Goal: Information Seeking & Learning: Learn about a topic

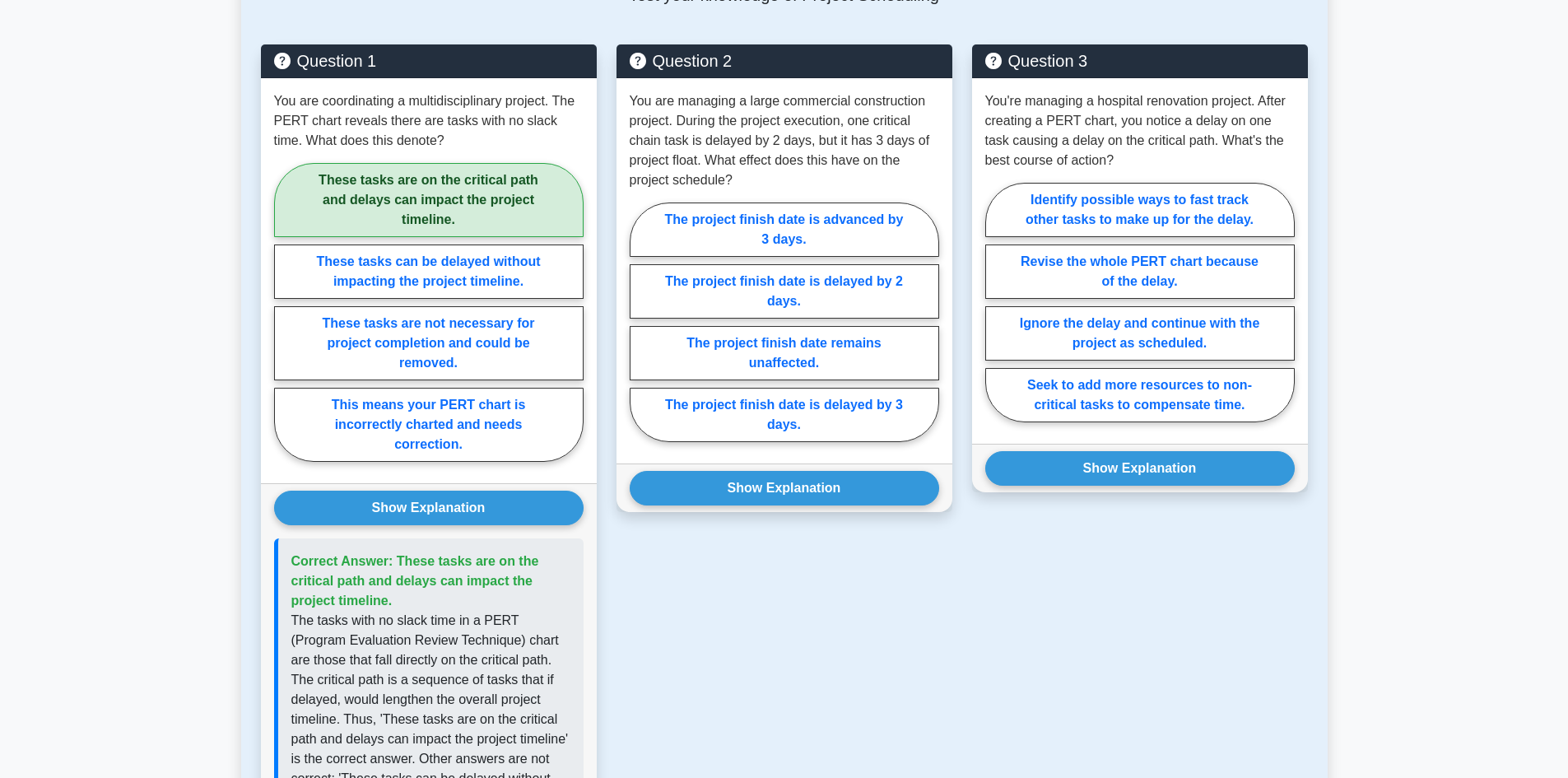
scroll to position [741, 0]
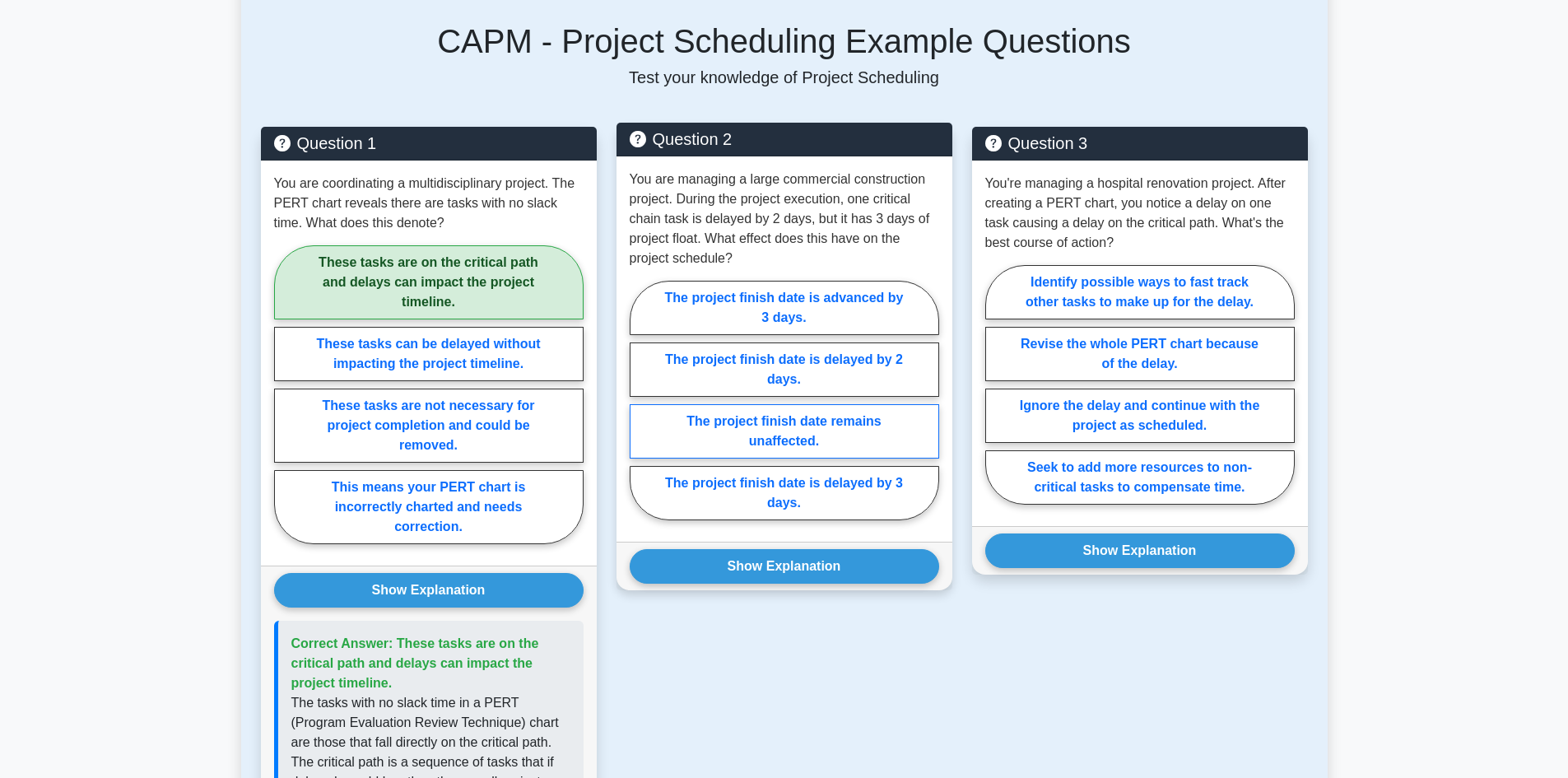
click at [778, 427] on label "The project finish date remains unaffected." at bounding box center [784, 431] width 309 height 54
click at [641, 411] on input "The project finish date remains unaffected." at bounding box center [635, 405] width 10 height 10
radio input "true"
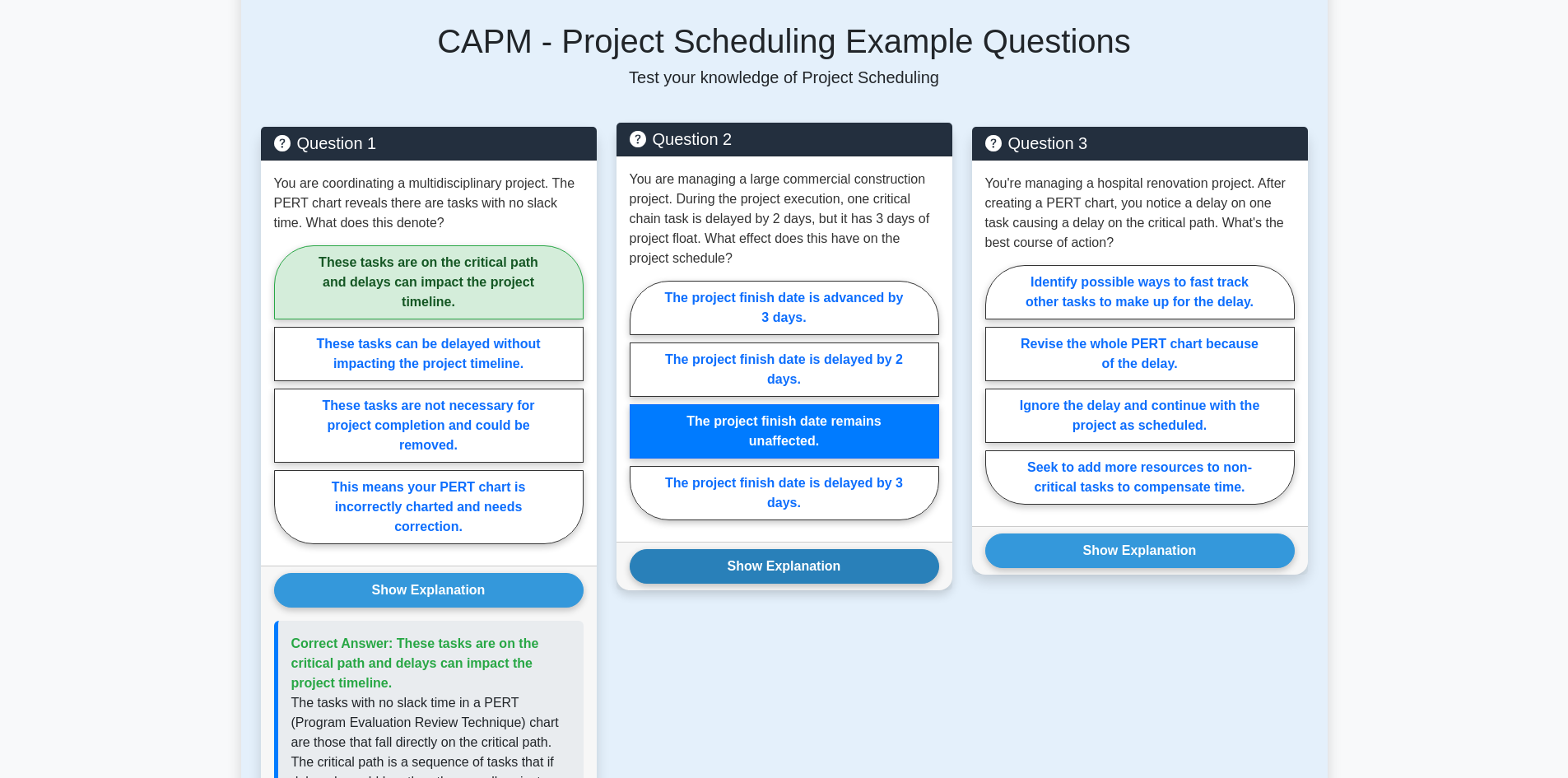
click at [778, 572] on button "Show Explanation" at bounding box center [784, 566] width 309 height 34
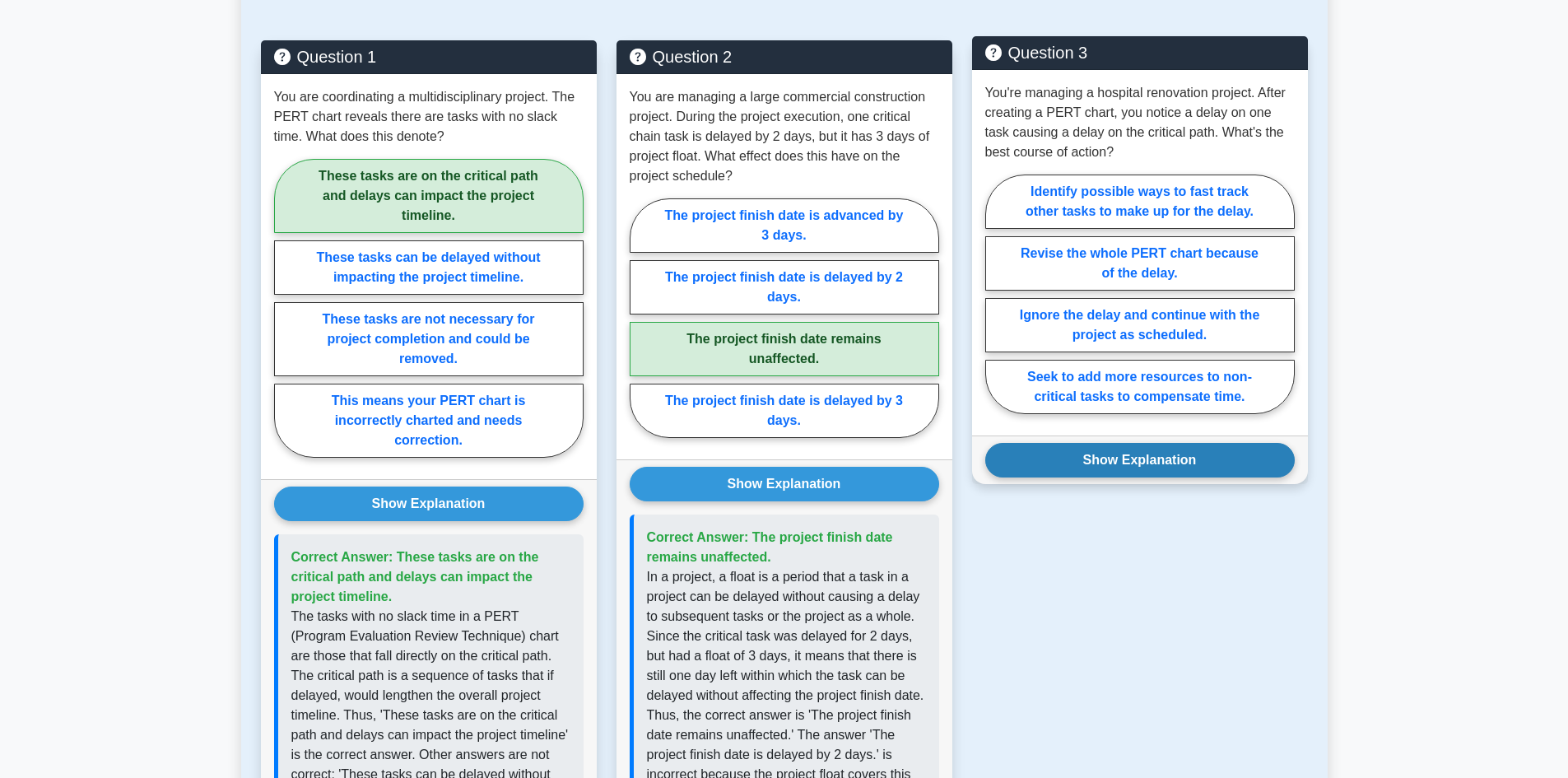
scroll to position [823, 0]
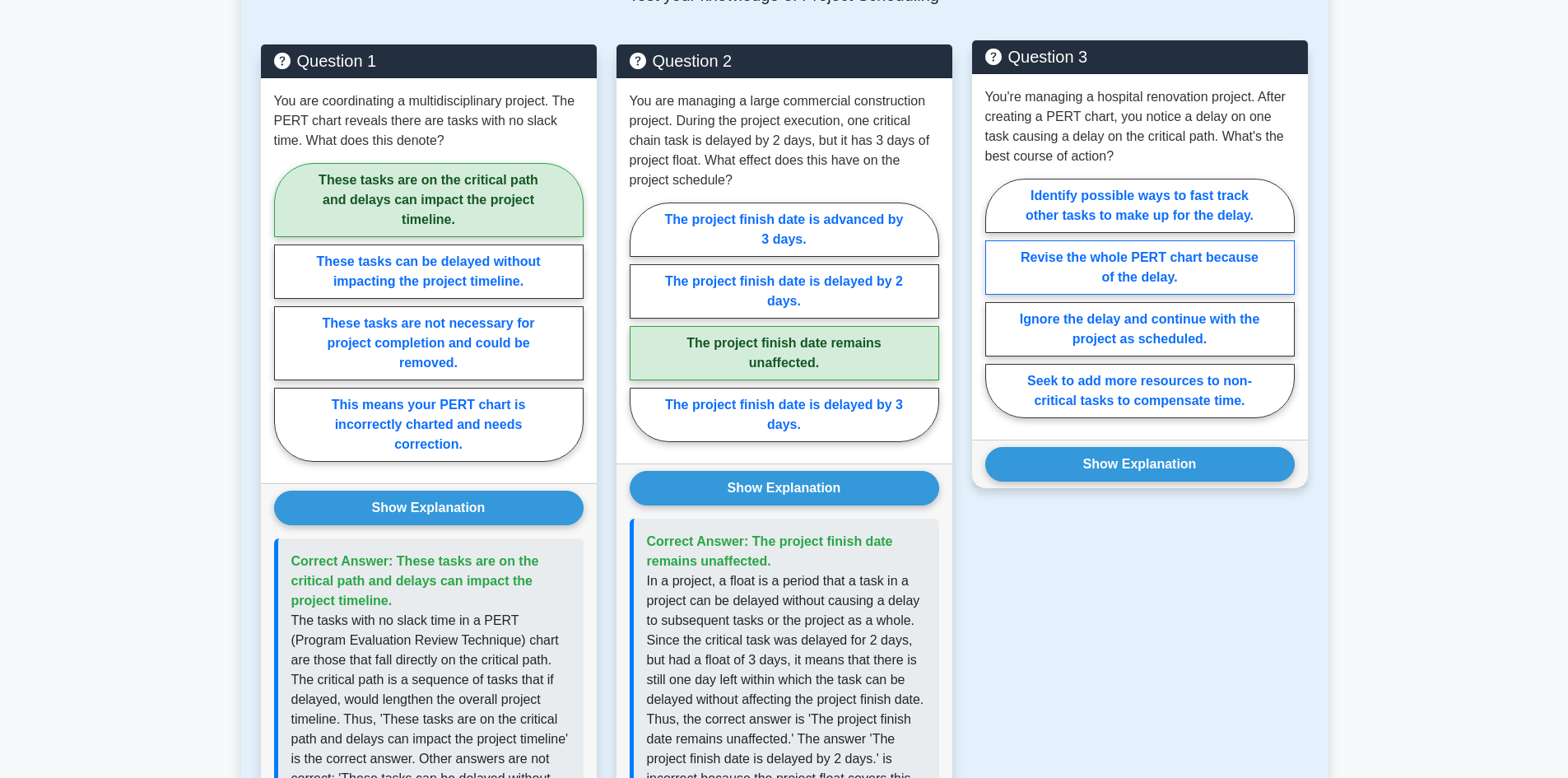
click at [1076, 262] on label "Revise the whole PERT chart because of the delay." at bounding box center [1139, 267] width 309 height 54
click at [996, 298] on input "Revise the whole PERT chart because of the delay." at bounding box center [990, 303] width 10 height 10
radio input "true"
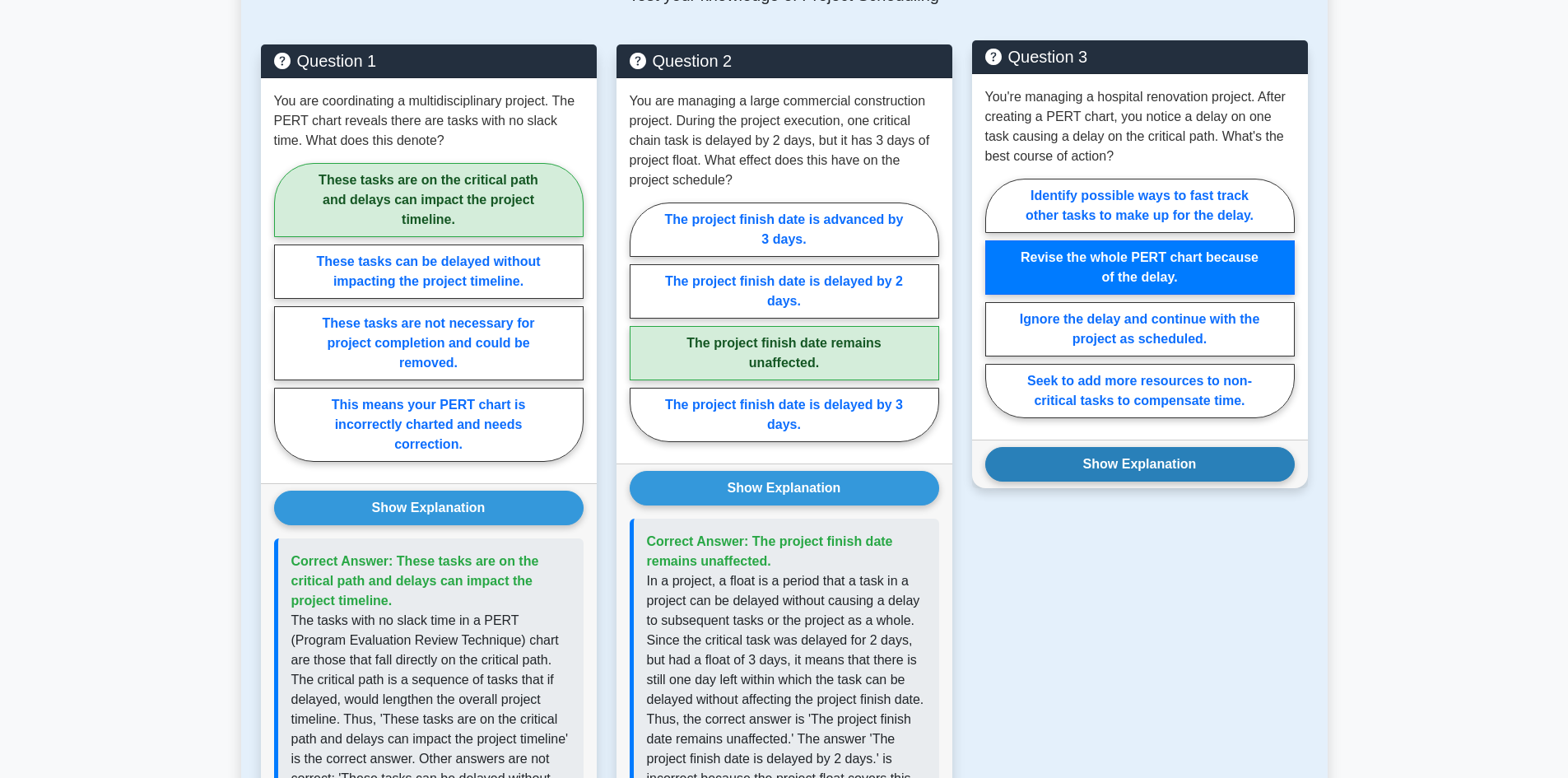
click at [1133, 463] on button "Show Explanation" at bounding box center [1139, 464] width 309 height 34
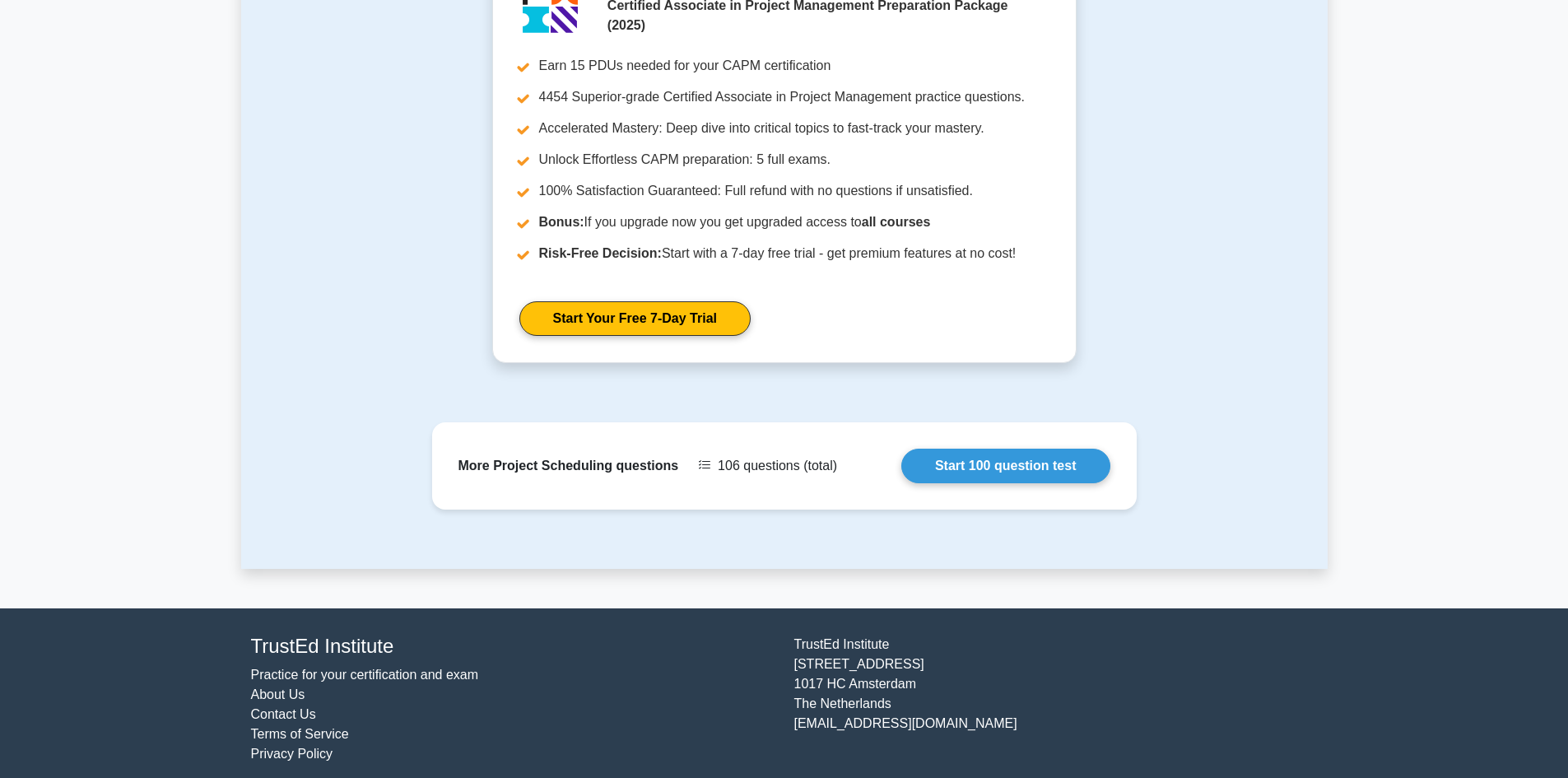
scroll to position [1966, 0]
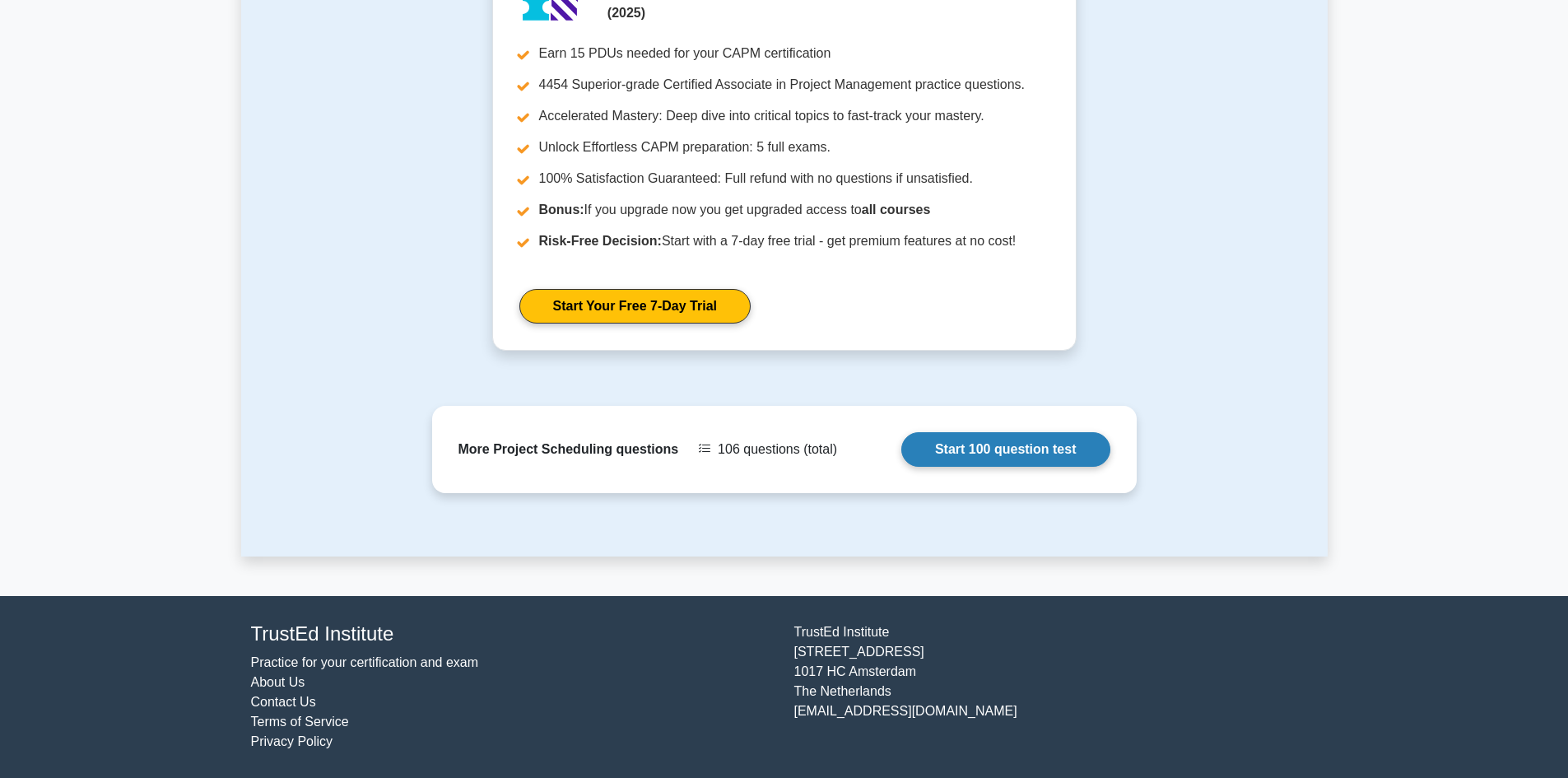
click at [969, 452] on link "Start 100 question test" at bounding box center [1005, 450] width 209 height 34
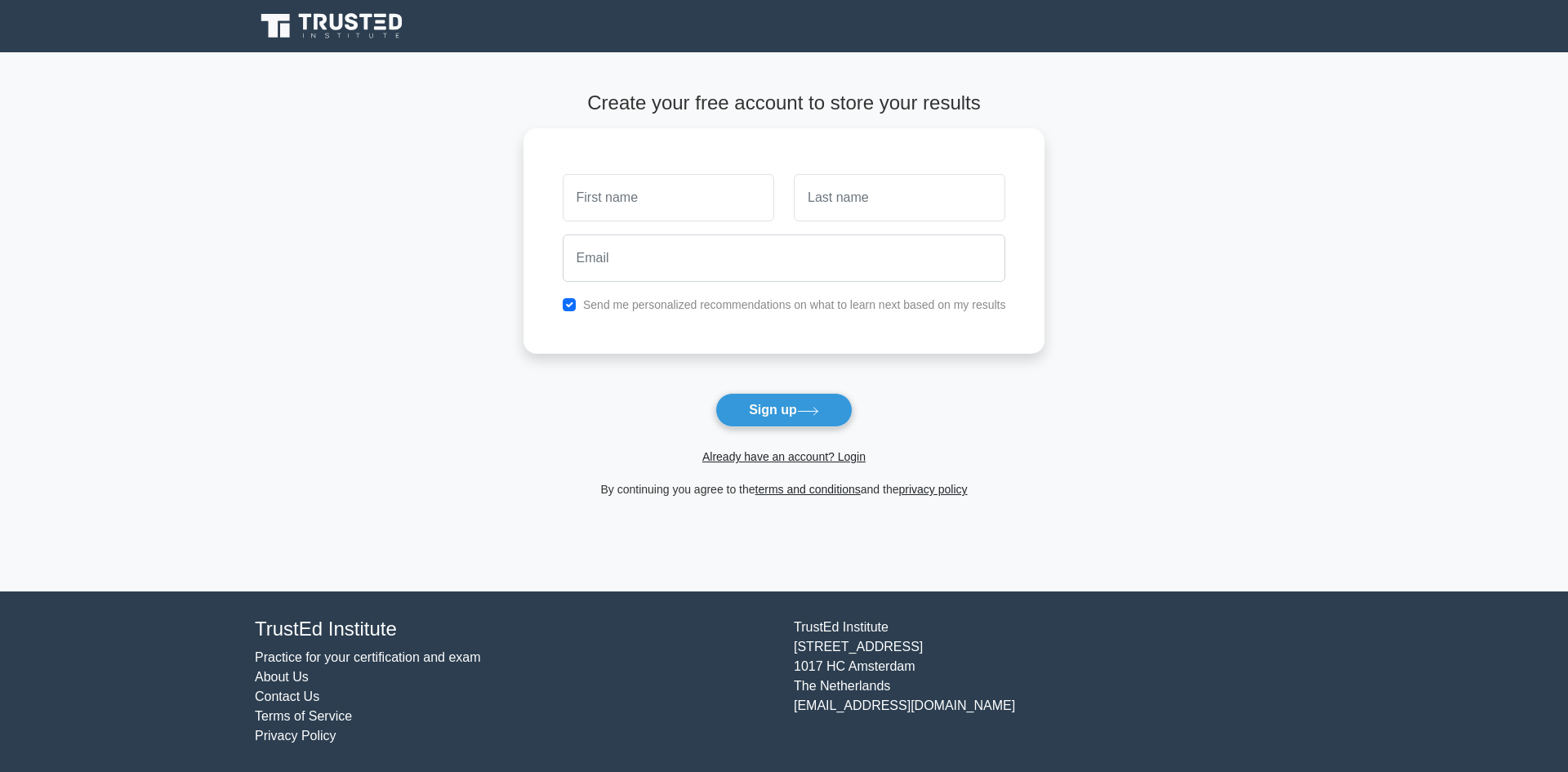
click at [305, 31] on icon at bounding box center [333, 26] width 157 height 31
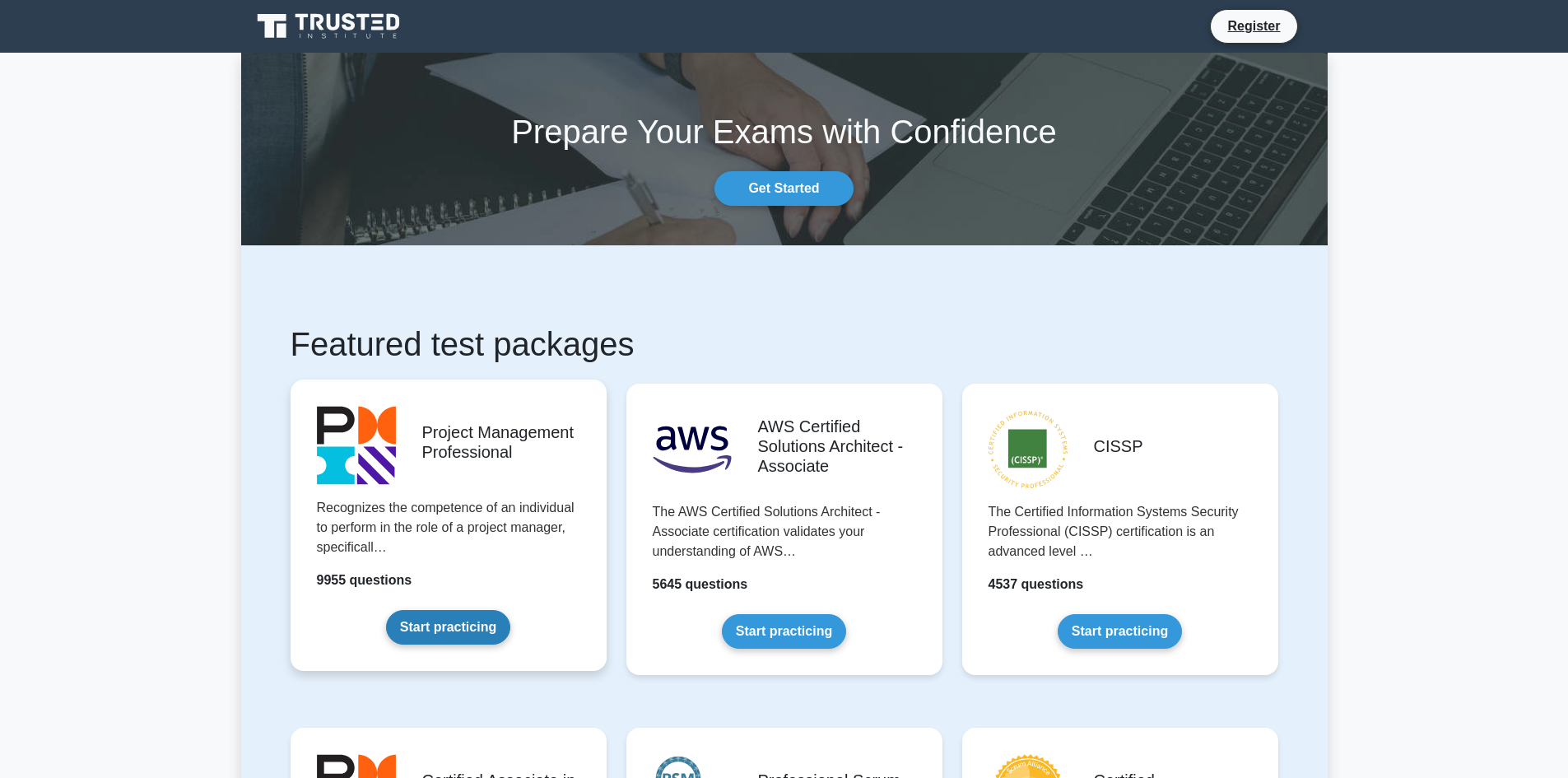
click at [413, 610] on link "Start practicing" at bounding box center [448, 627] width 124 height 34
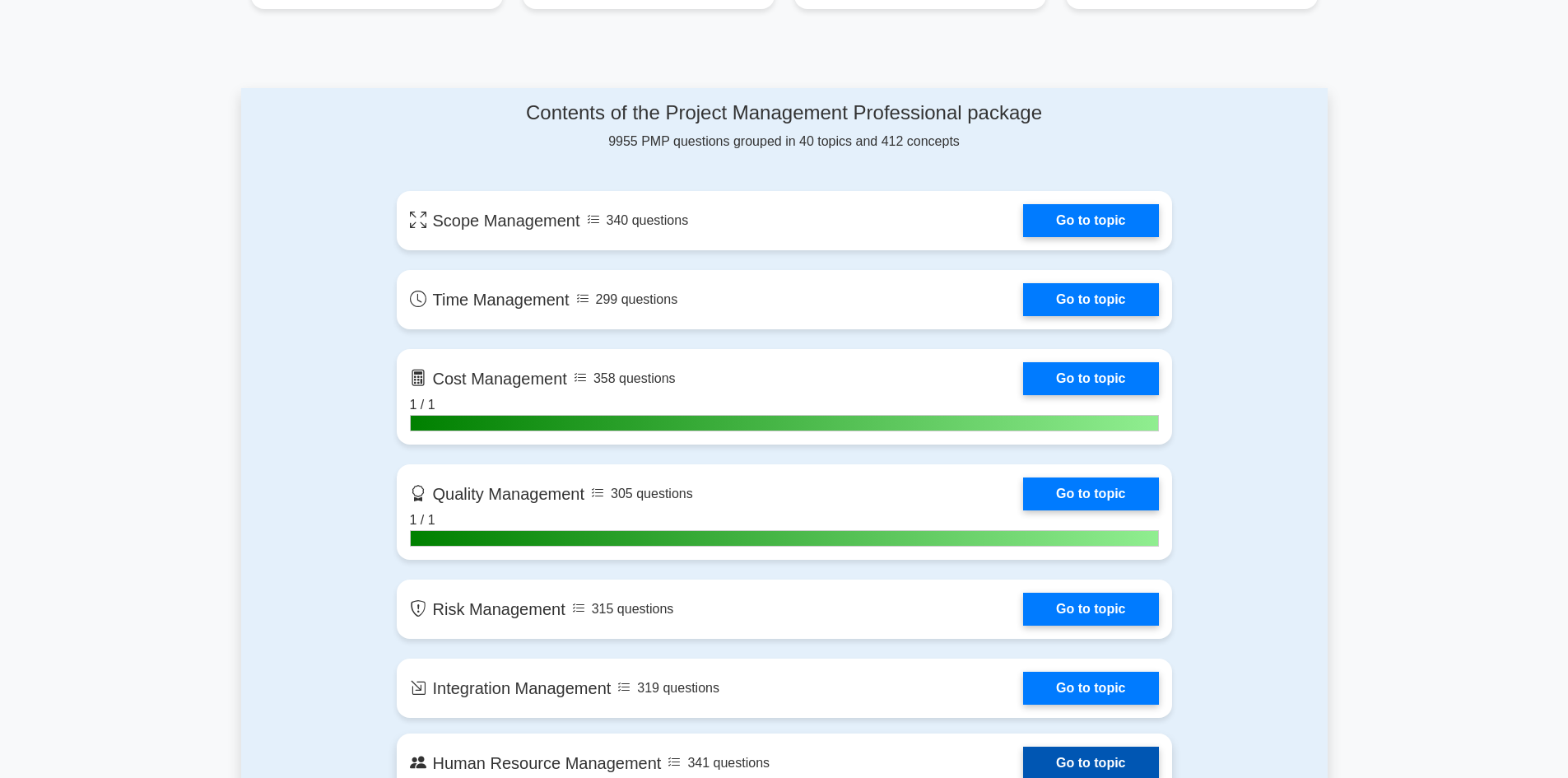
scroll to position [823, 0]
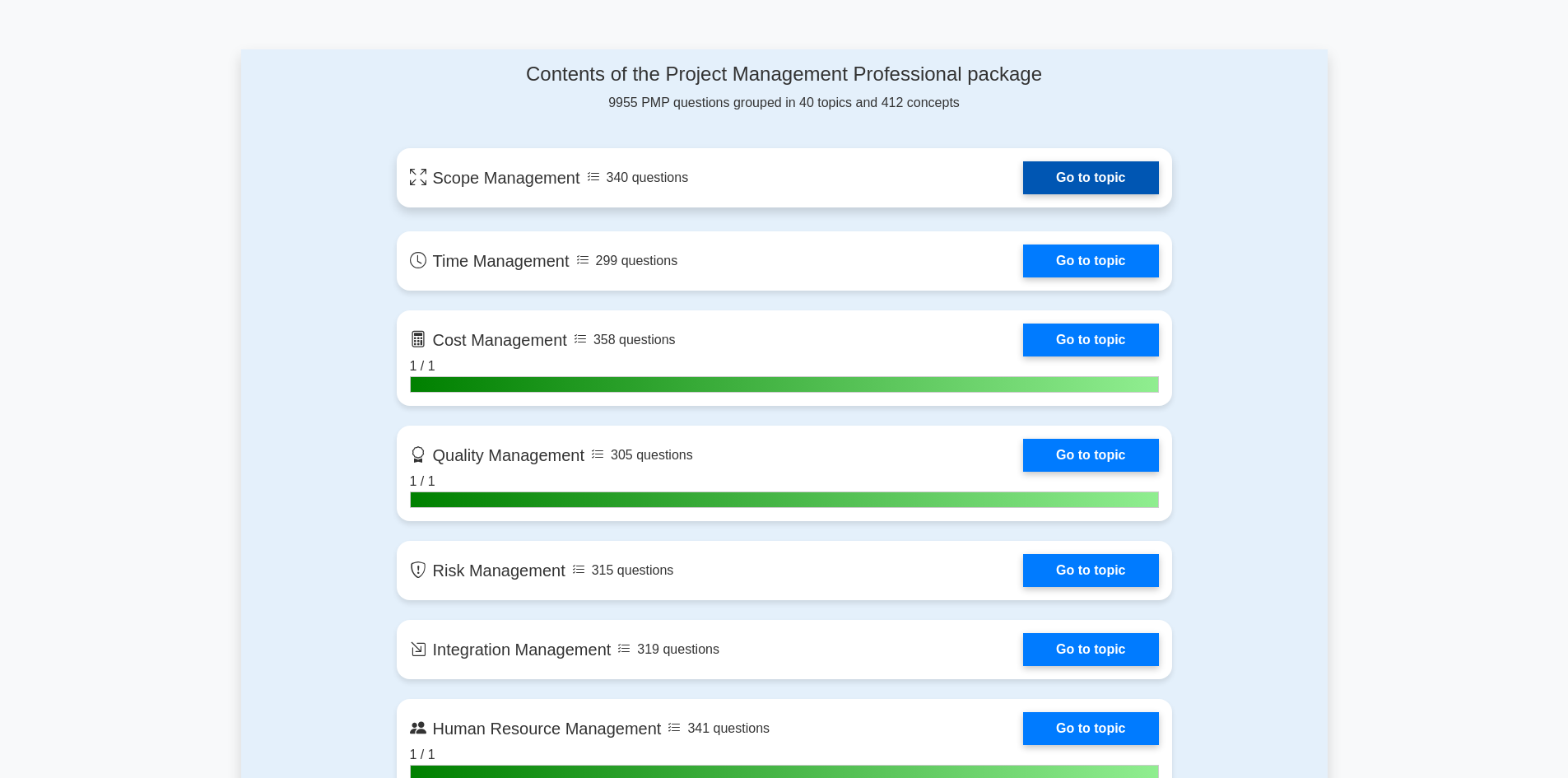
click at [1082, 177] on link "Go to topic" at bounding box center [1091, 177] width 135 height 33
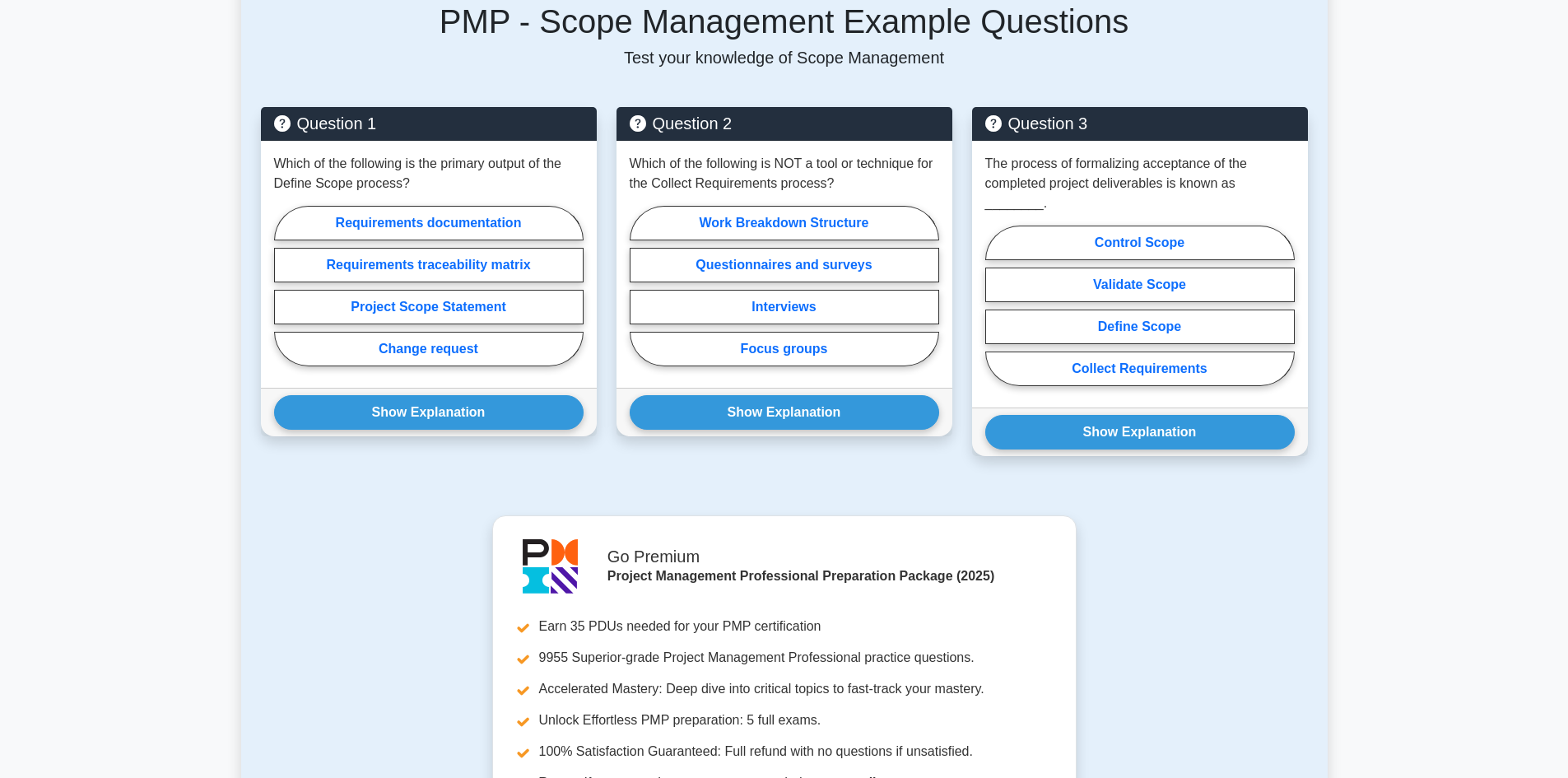
scroll to position [659, 0]
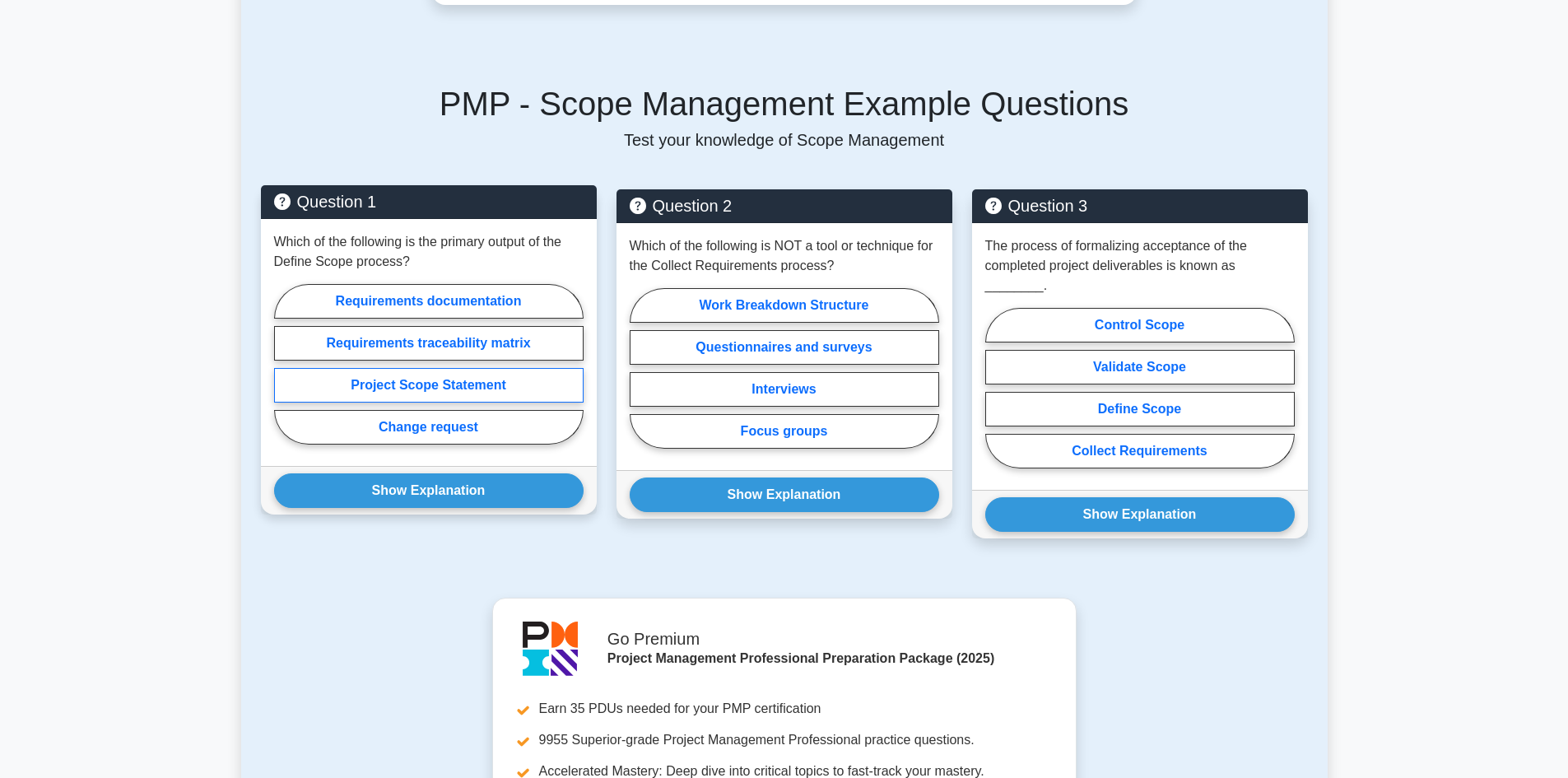
click at [408, 371] on label "Project Scope Statement" at bounding box center [428, 386] width 309 height 34
click at [285, 371] on input "Project Scope Statement" at bounding box center [279, 369] width 10 height 10
radio input "true"
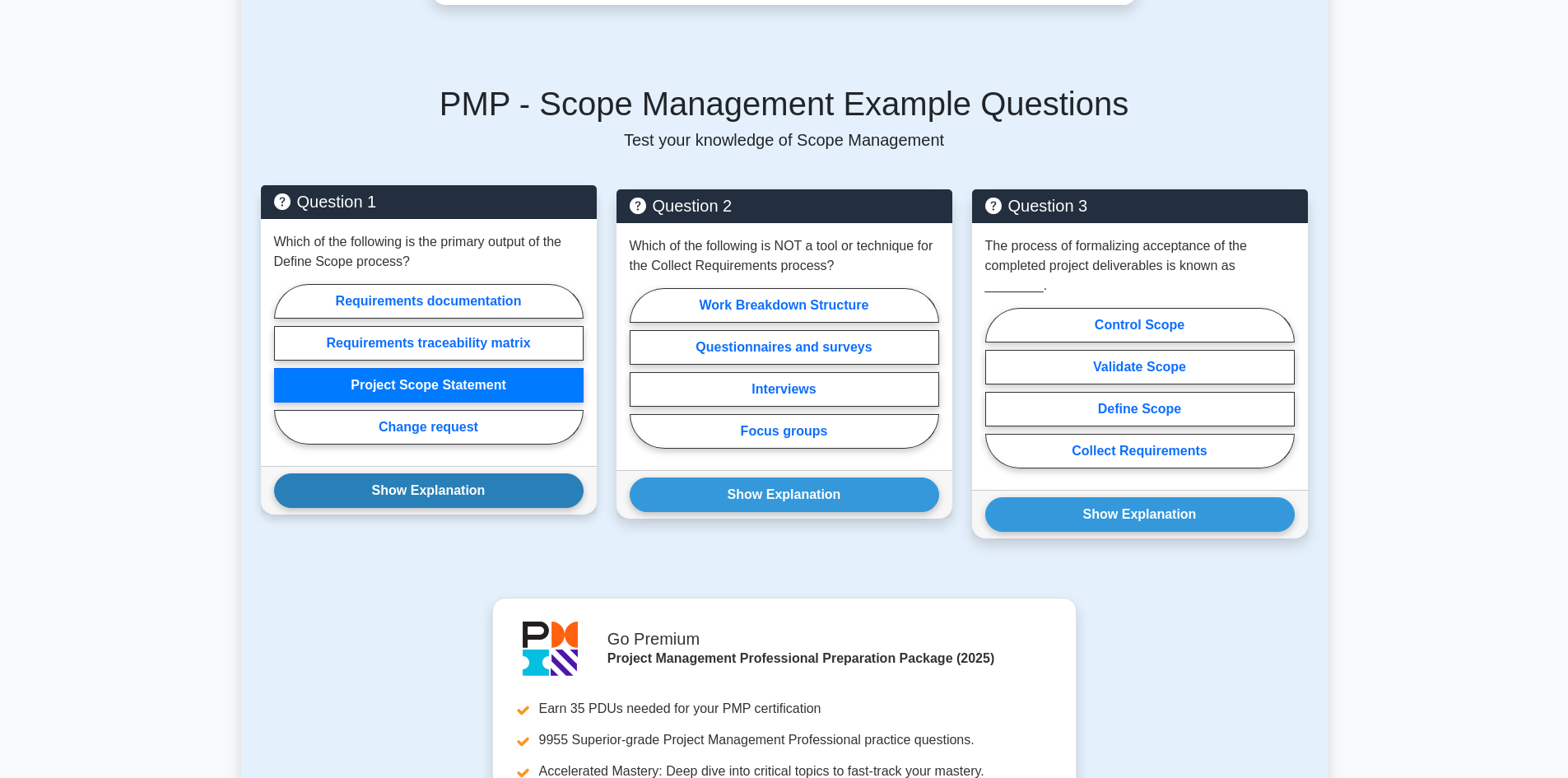
click at [422, 476] on button "Show Explanation" at bounding box center [428, 491] width 309 height 34
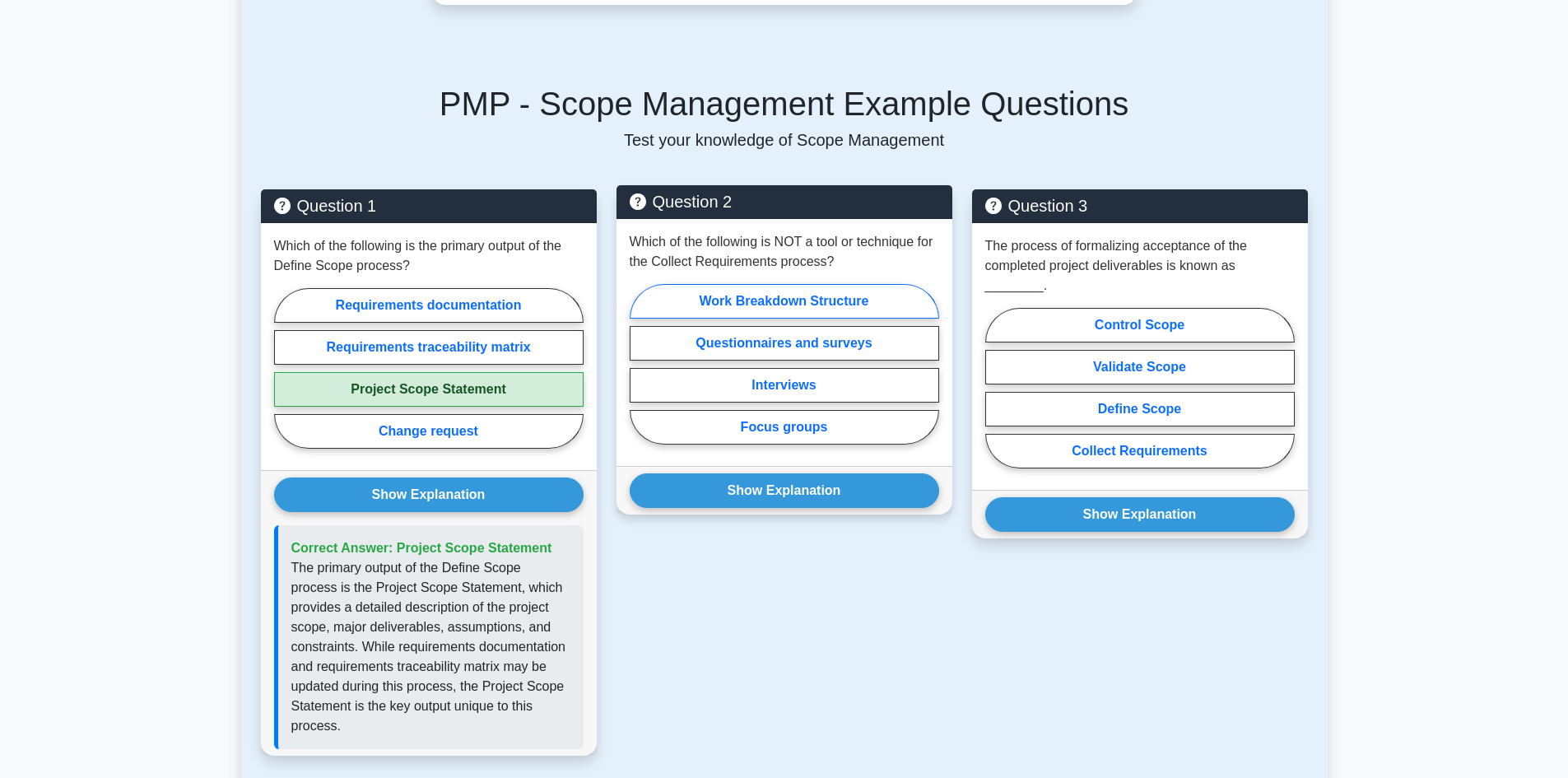
click at [759, 284] on label "Work Breakdown Structure" at bounding box center [784, 302] width 309 height 34
click at [641, 364] on input "Work Breakdown Structure" at bounding box center [635, 369] width 10 height 10
radio input "true"
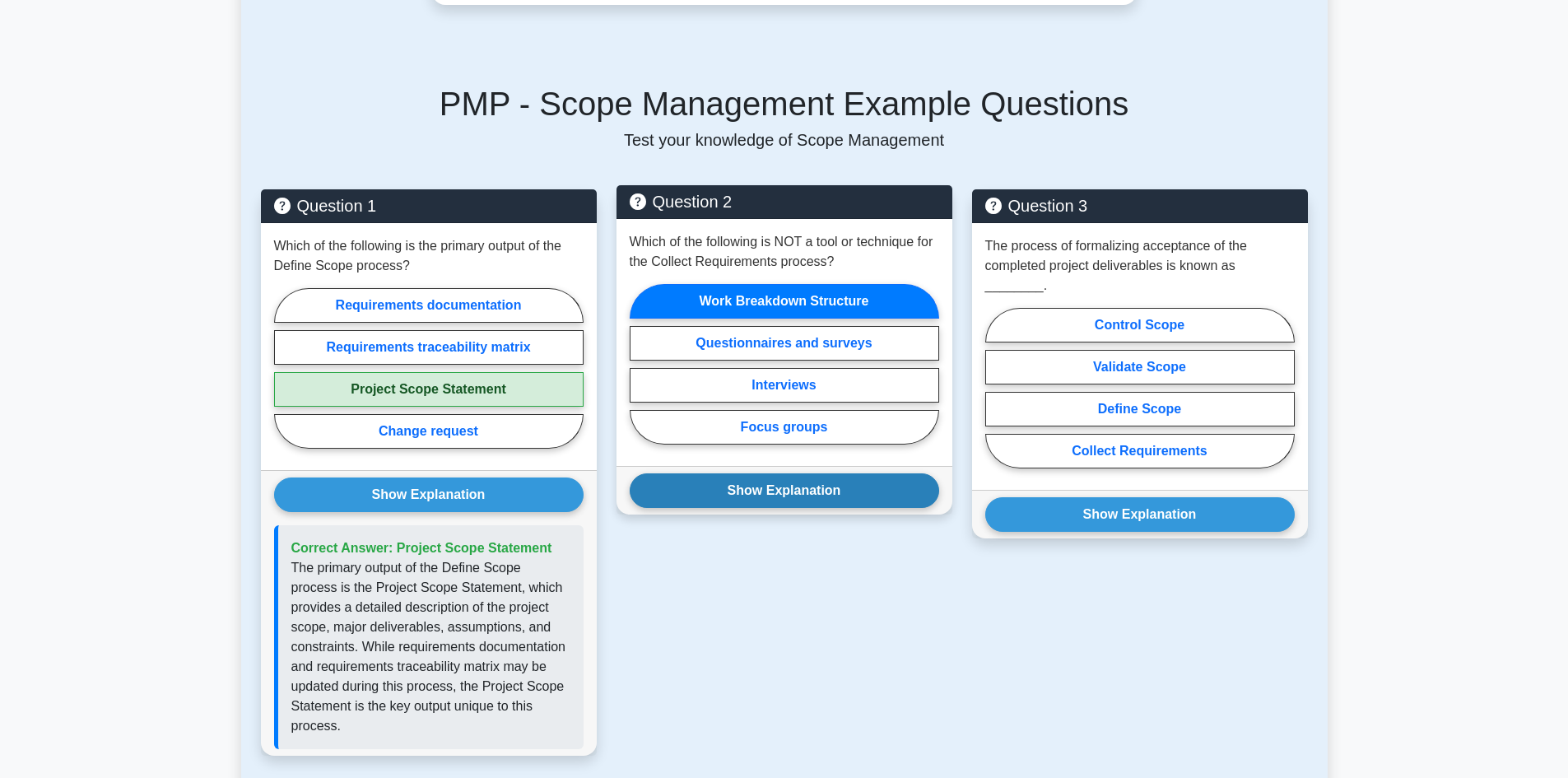
click at [789, 474] on button "Show Explanation" at bounding box center [784, 491] width 309 height 34
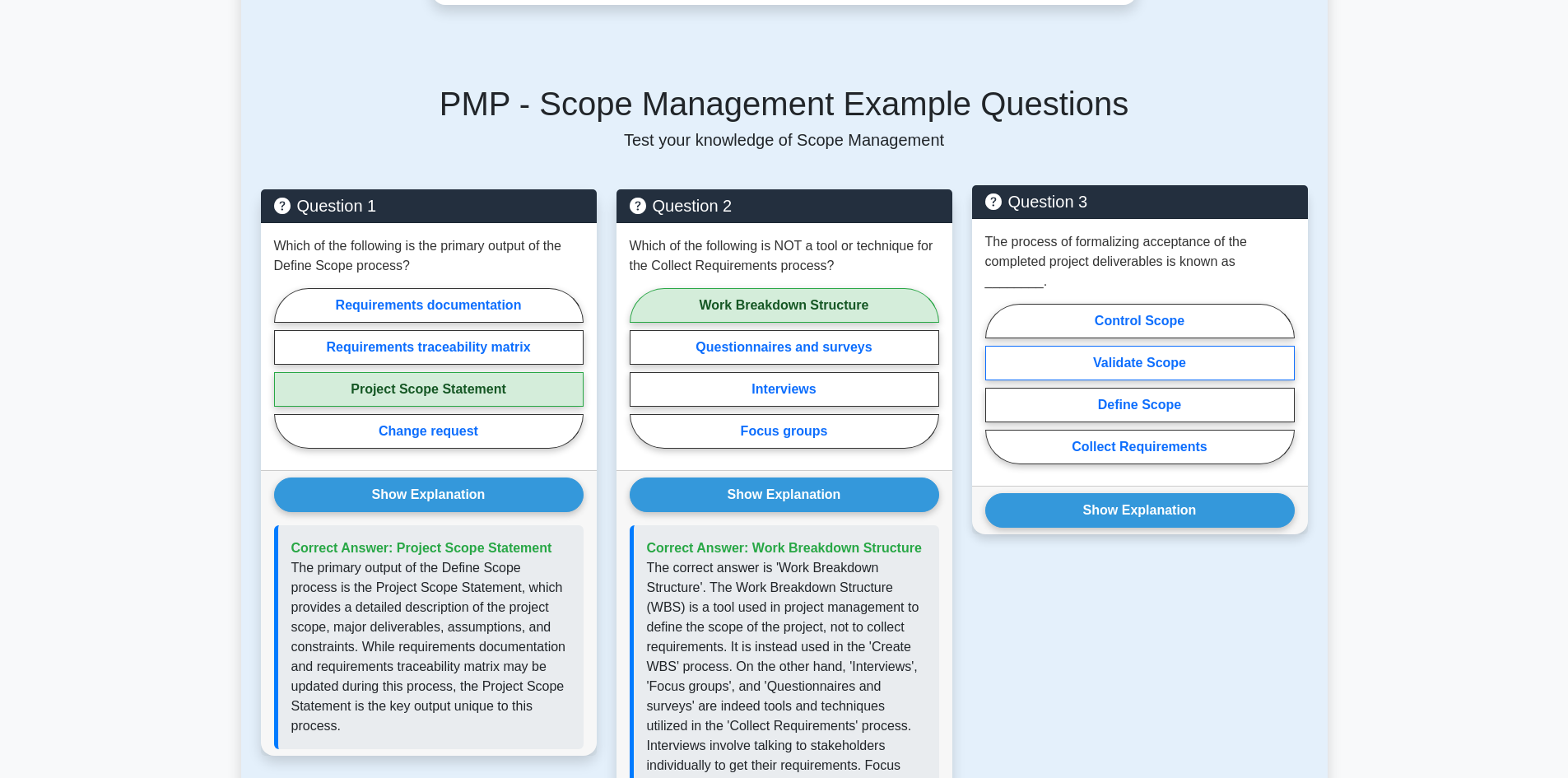
click at [1110, 346] on label "Validate Scope" at bounding box center [1139, 363] width 309 height 34
click at [996, 384] on input "Validate Scope" at bounding box center [990, 389] width 10 height 10
radio input "true"
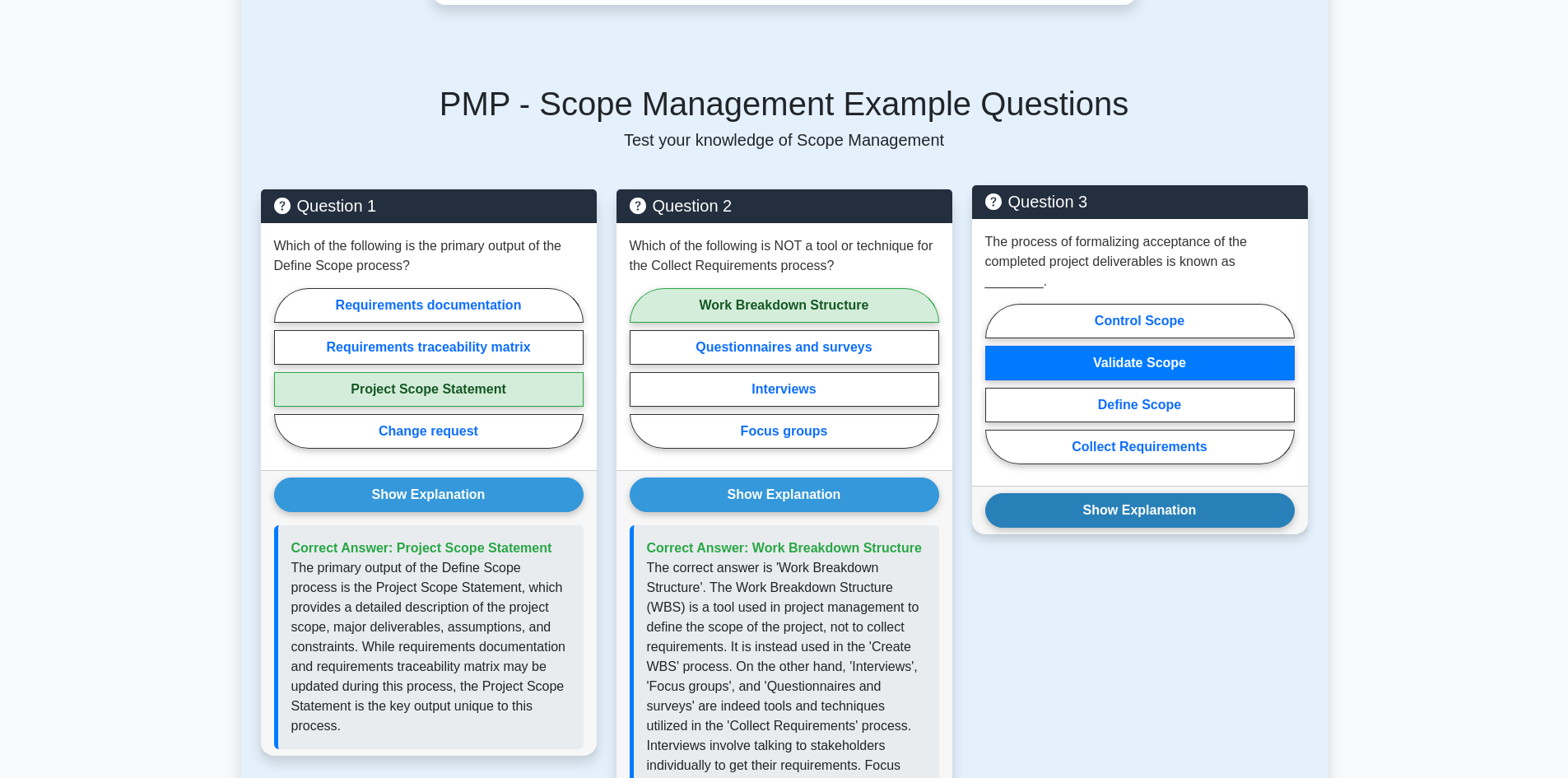
click at [1127, 494] on button "Show Explanation" at bounding box center [1139, 511] width 309 height 34
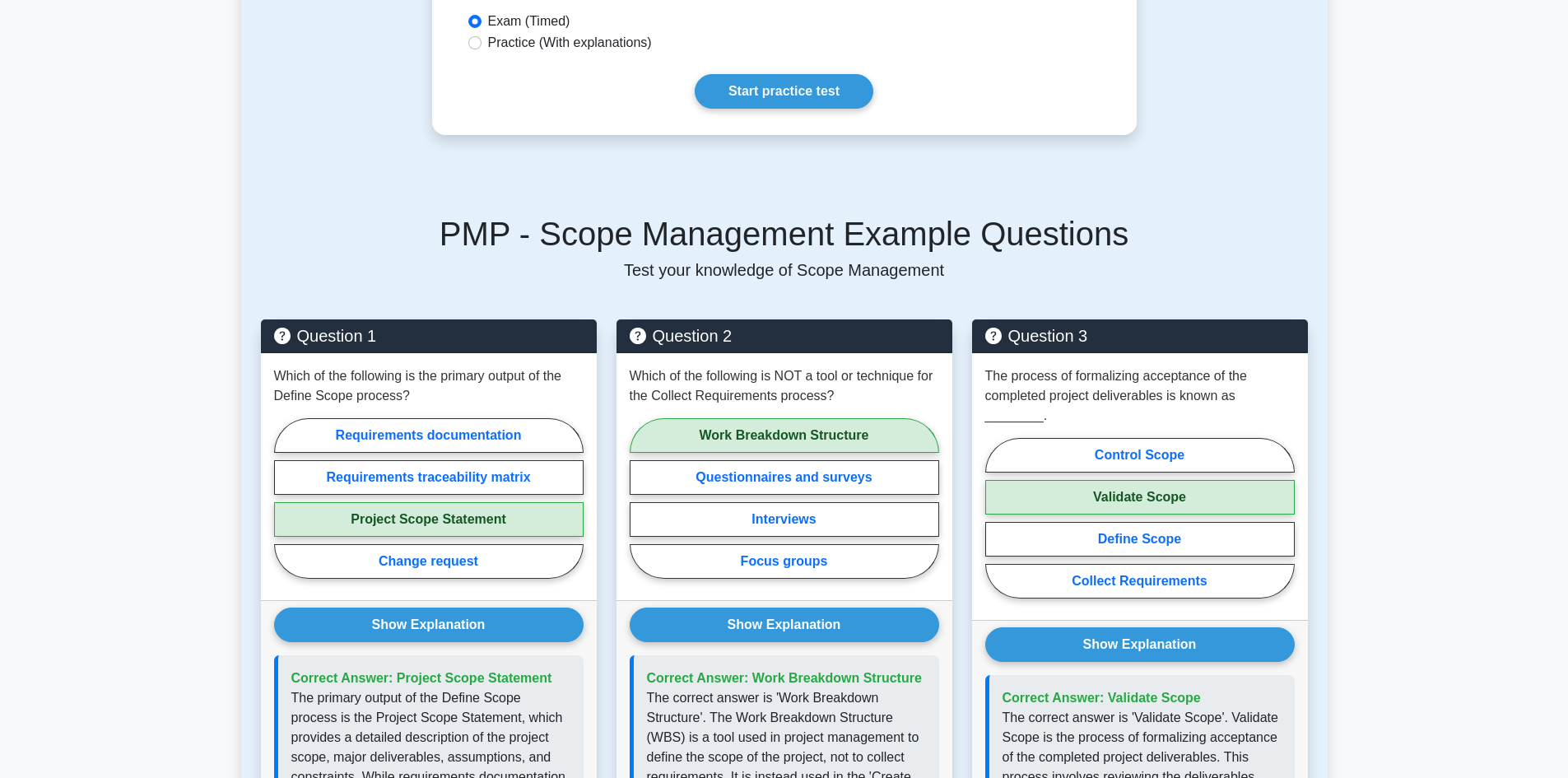
scroll to position [247, 0]
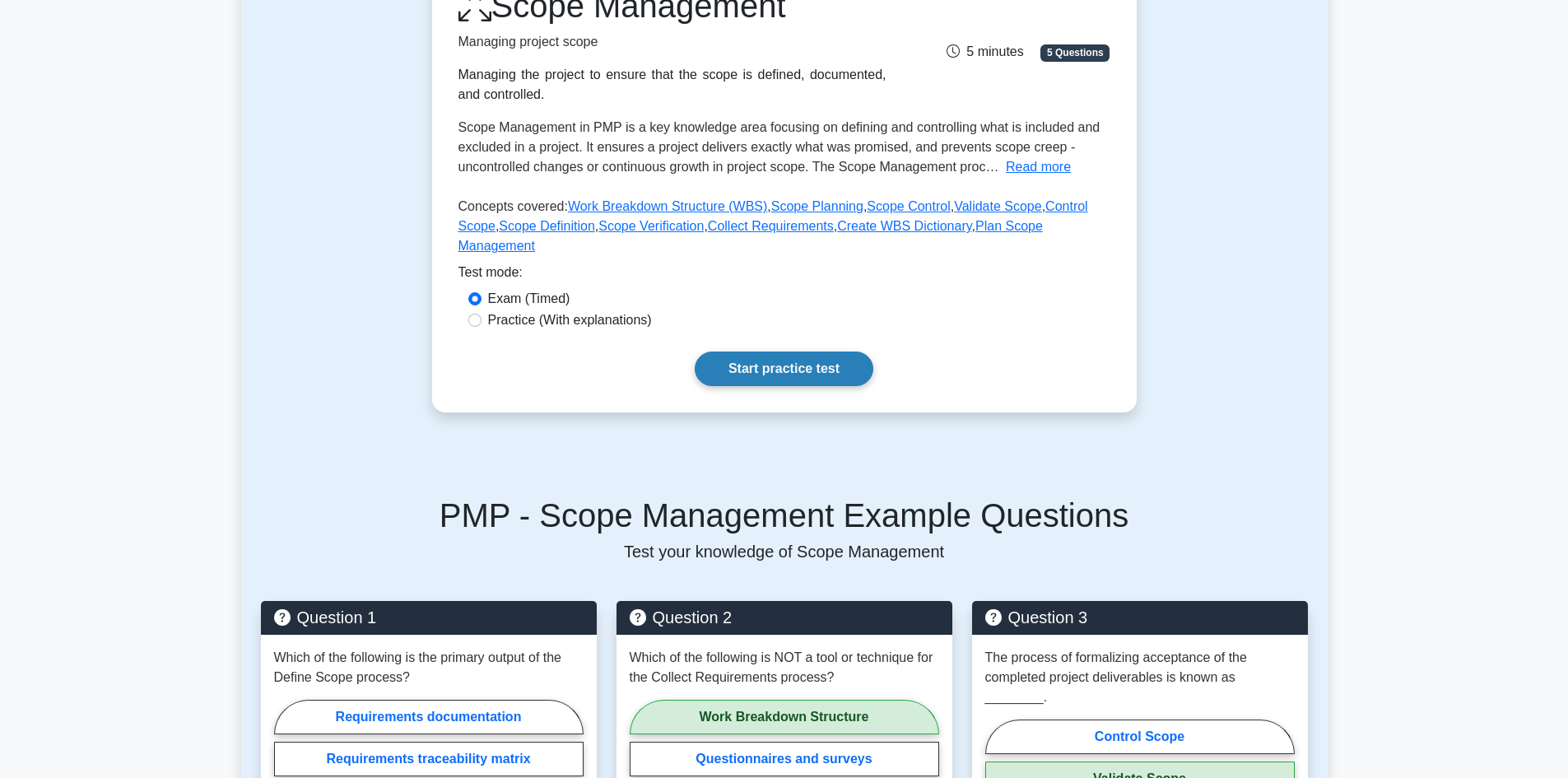
click at [776, 353] on link "Start practice test" at bounding box center [784, 368] width 179 height 34
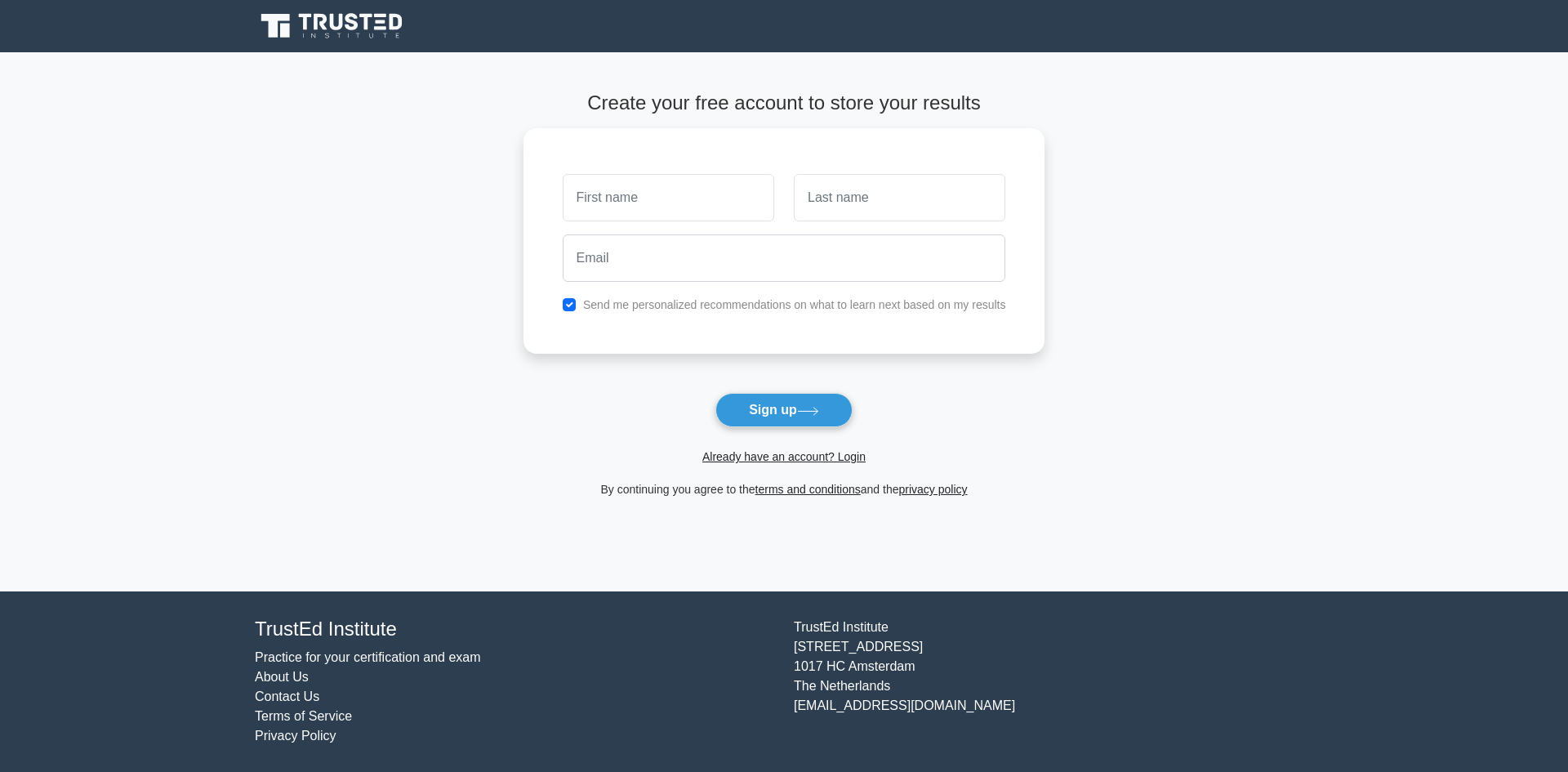
click at [308, 30] on icon at bounding box center [333, 26] width 157 height 31
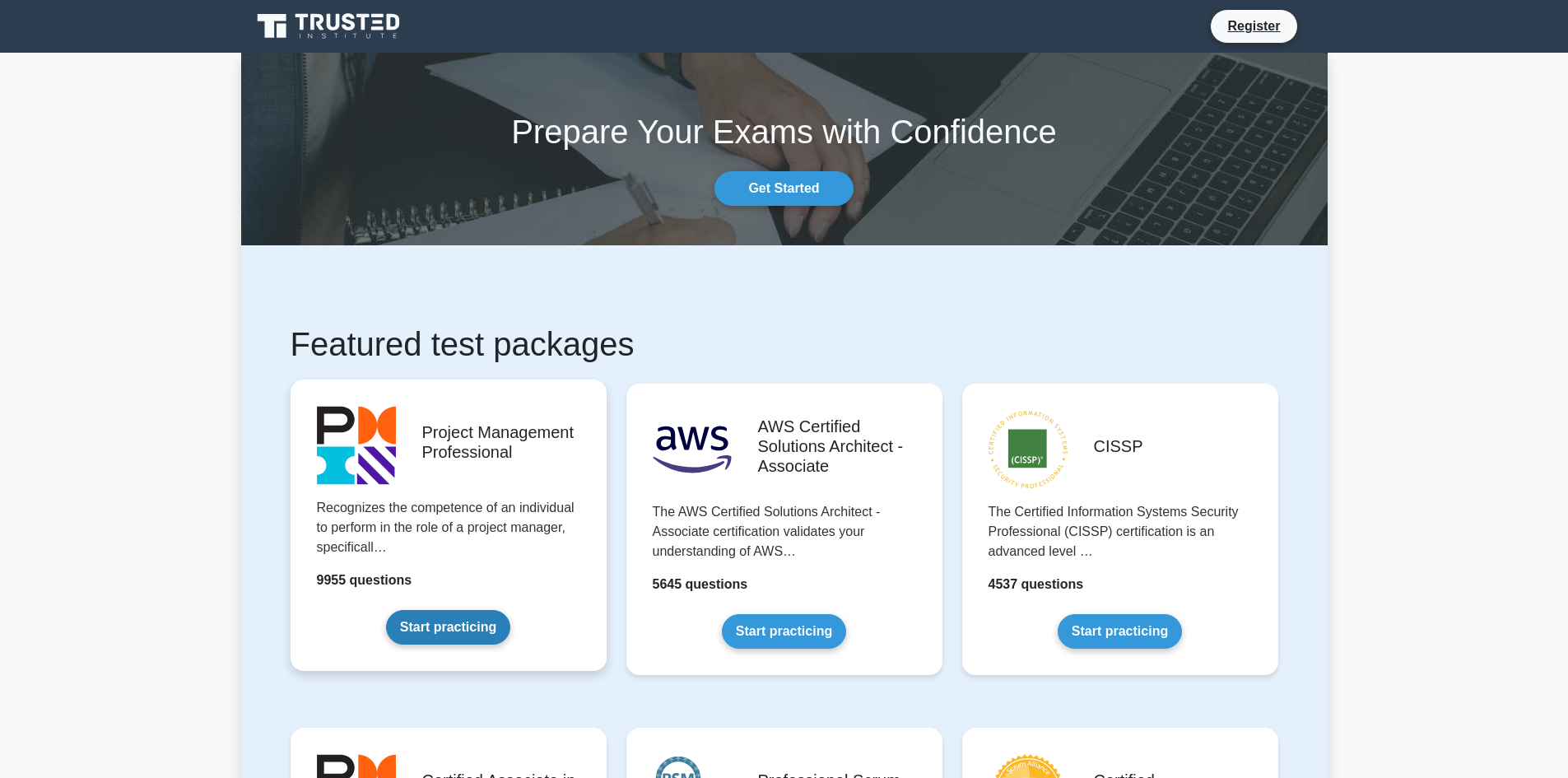
click at [434, 610] on link "Start practicing" at bounding box center [448, 627] width 124 height 34
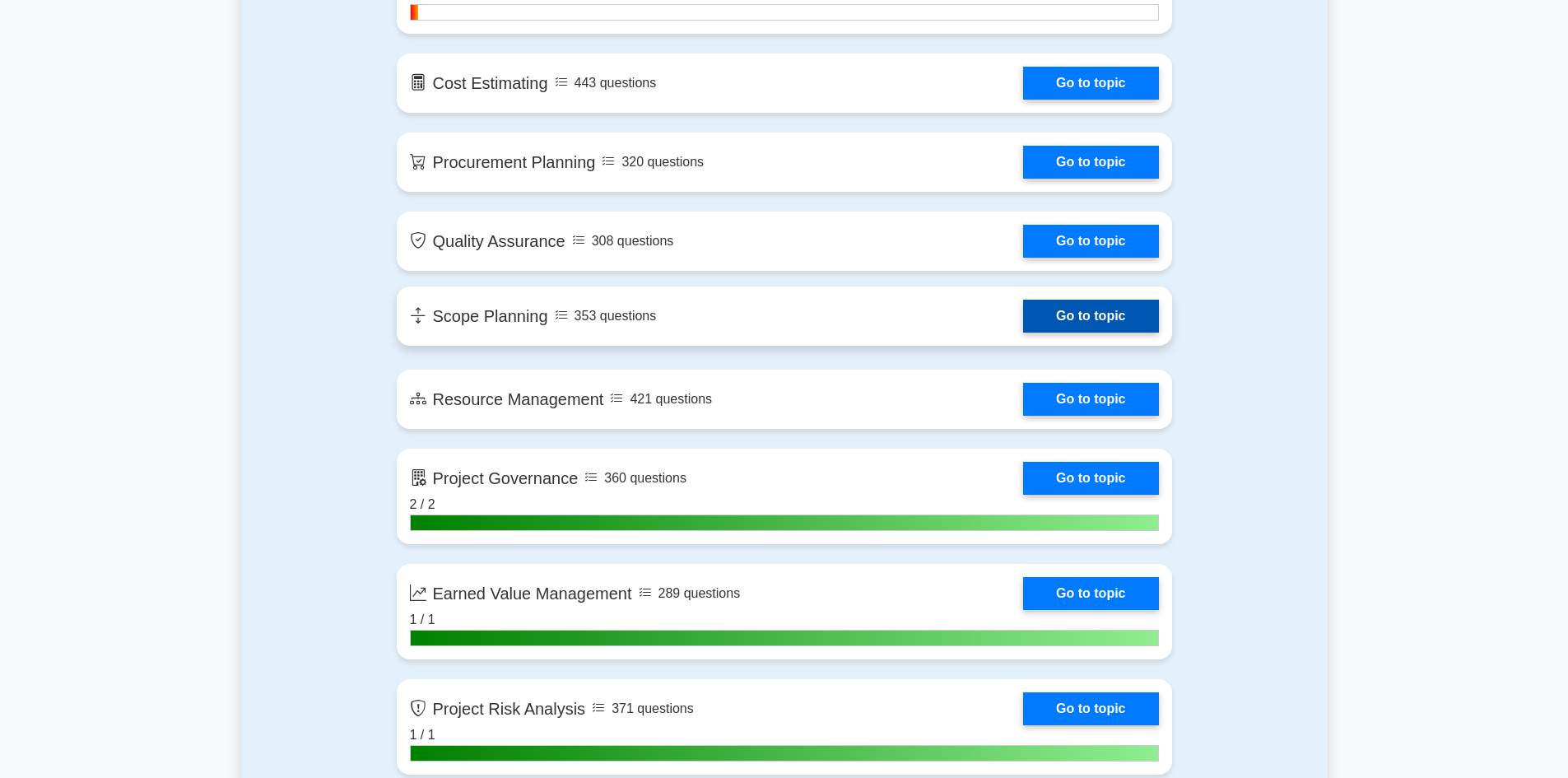
scroll to position [2059, 0]
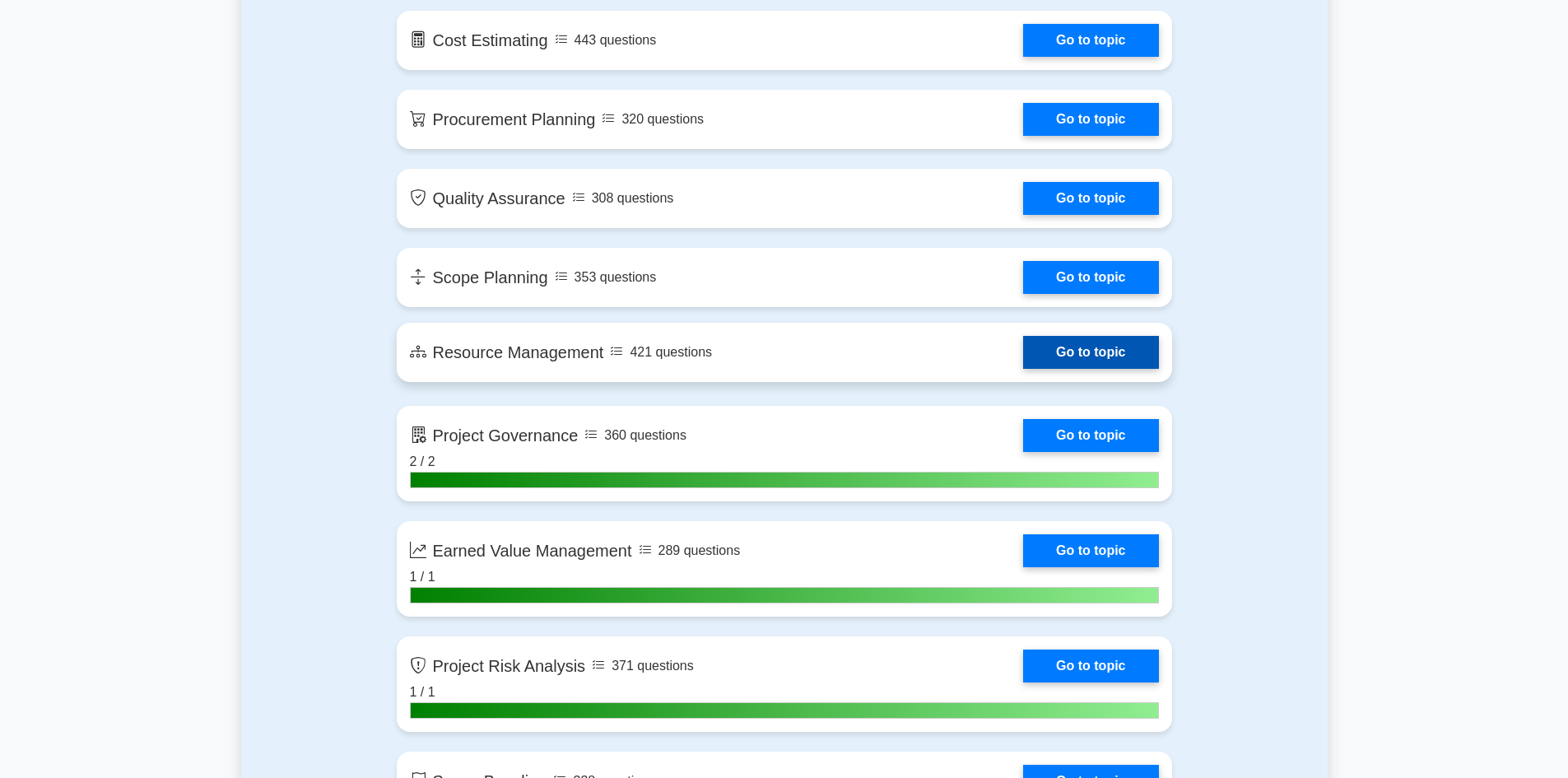
click at [1092, 351] on link "Go to topic" at bounding box center [1091, 352] width 135 height 33
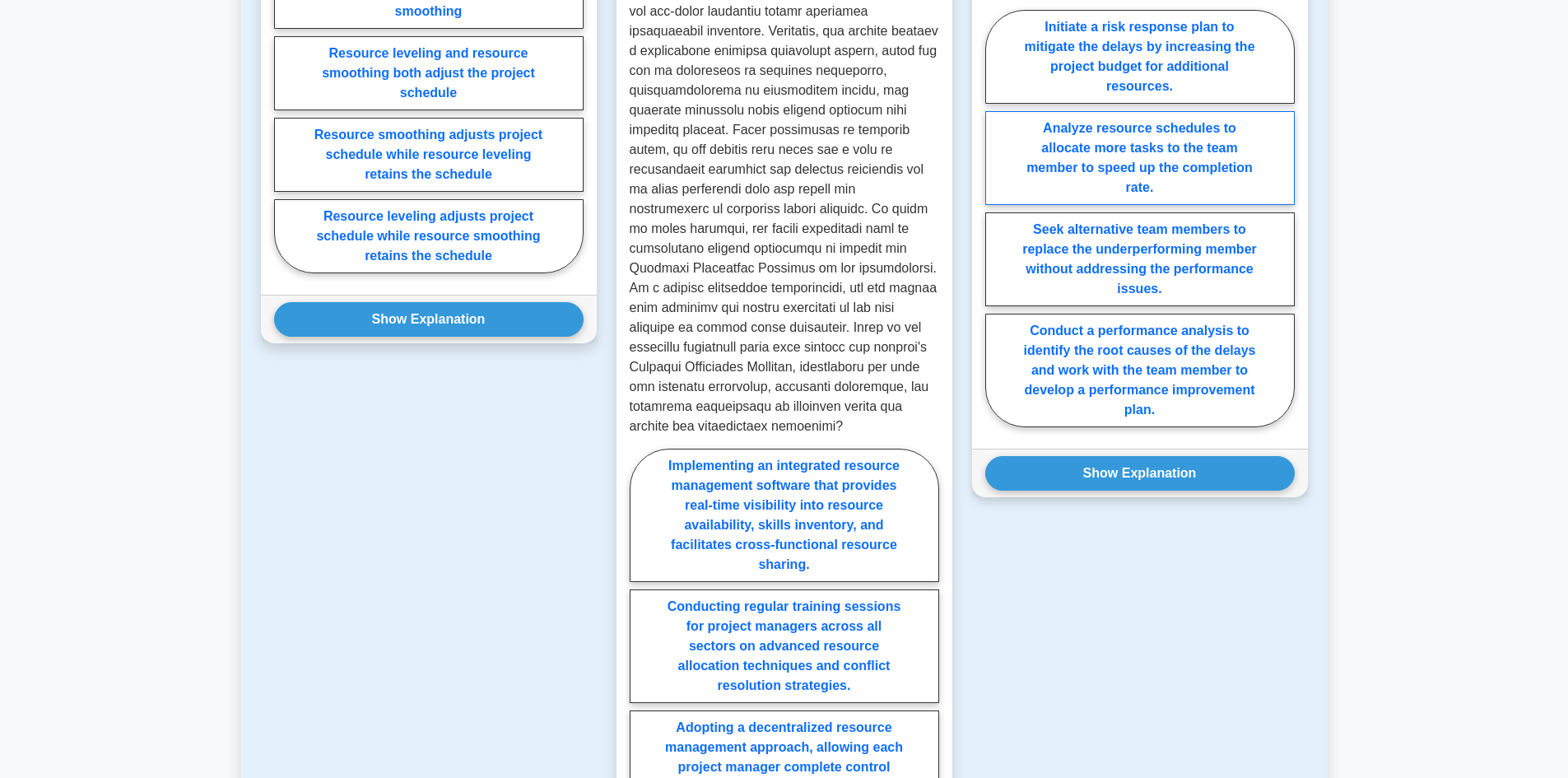
scroll to position [1070, 0]
